Goal: Transaction & Acquisition: Purchase product/service

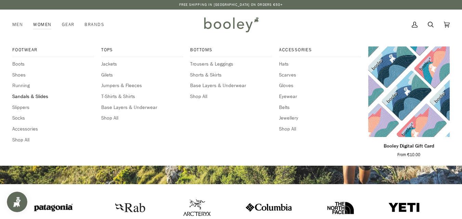
click at [35, 97] on span "Sandals & Slides" at bounding box center [52, 97] width 81 height 8
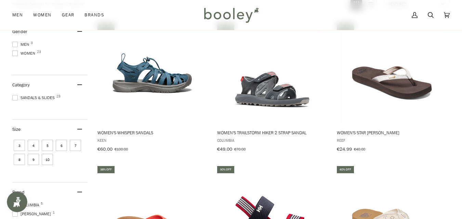
scroll to position [100, 0]
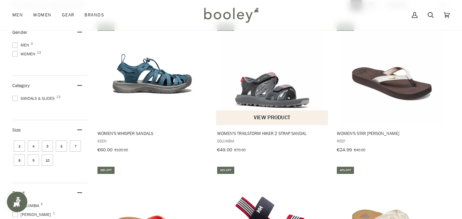
click at [265, 116] on button "View product" at bounding box center [272, 117] width 112 height 15
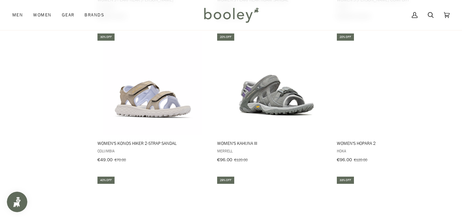
scroll to position [665, 0]
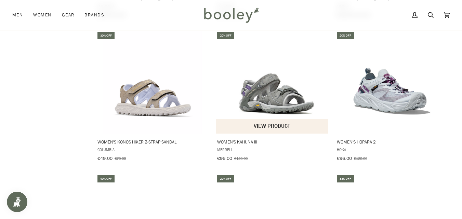
click at [273, 98] on img "Women's Kahuna III" at bounding box center [272, 82] width 103 height 103
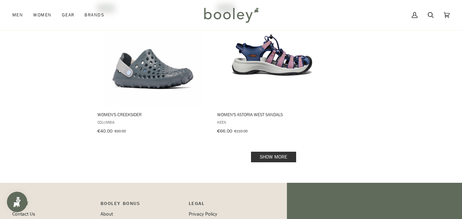
scroll to position [981, 0]
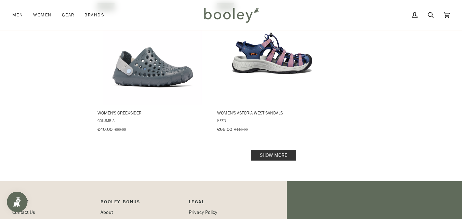
click at [278, 150] on link "Show more" at bounding box center [273, 155] width 45 height 11
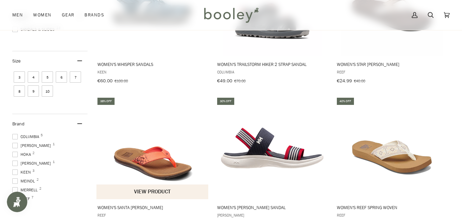
scroll to position [167, 0]
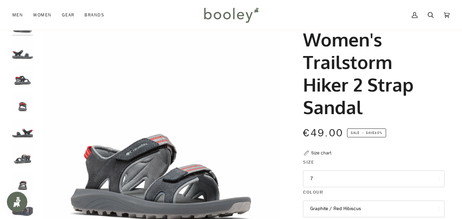
scroll to position [38, 0]
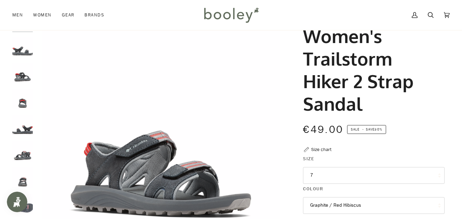
click at [437, 177] on button "7" at bounding box center [374, 175] width 142 height 17
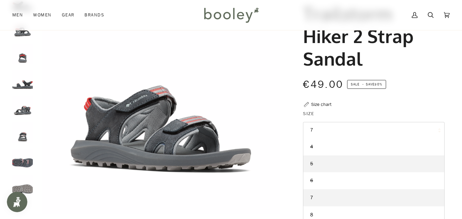
scroll to position [83, 0]
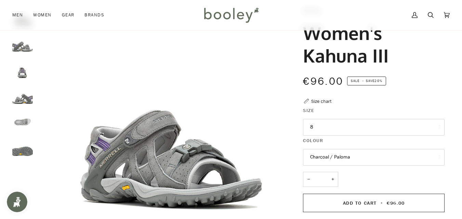
click at [321, 124] on button "8" at bounding box center [374, 127] width 142 height 17
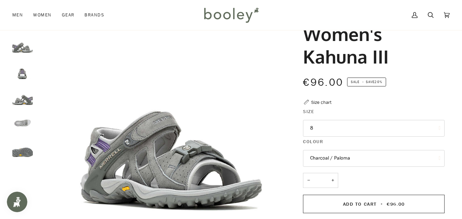
click at [317, 128] on button "8" at bounding box center [374, 128] width 142 height 17
